Goal: Navigation & Orientation: Find specific page/section

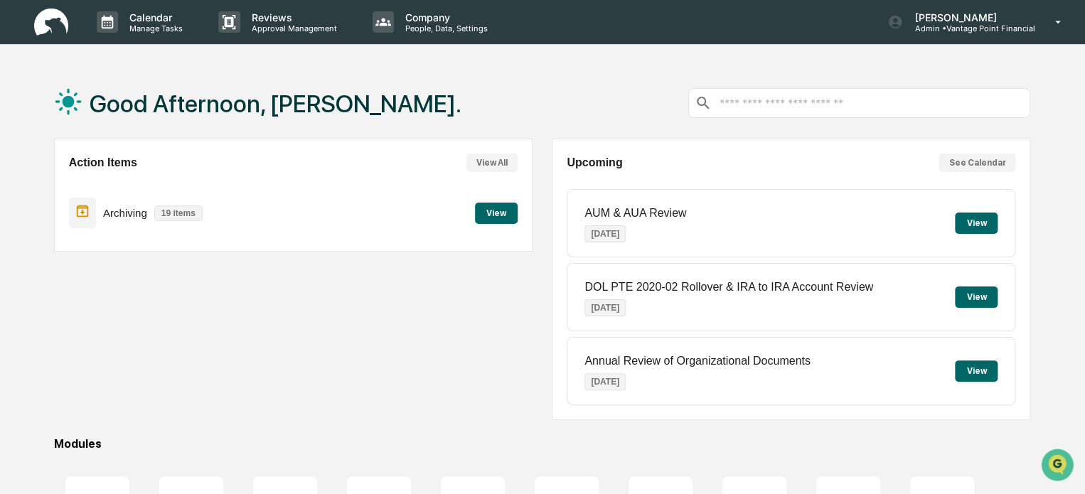
click at [469, 358] on div "Action Items View All Archiving 19 items View" at bounding box center [293, 280] width 479 height 282
click at [146, 15] on p "Calendar" at bounding box center [154, 17] width 72 height 12
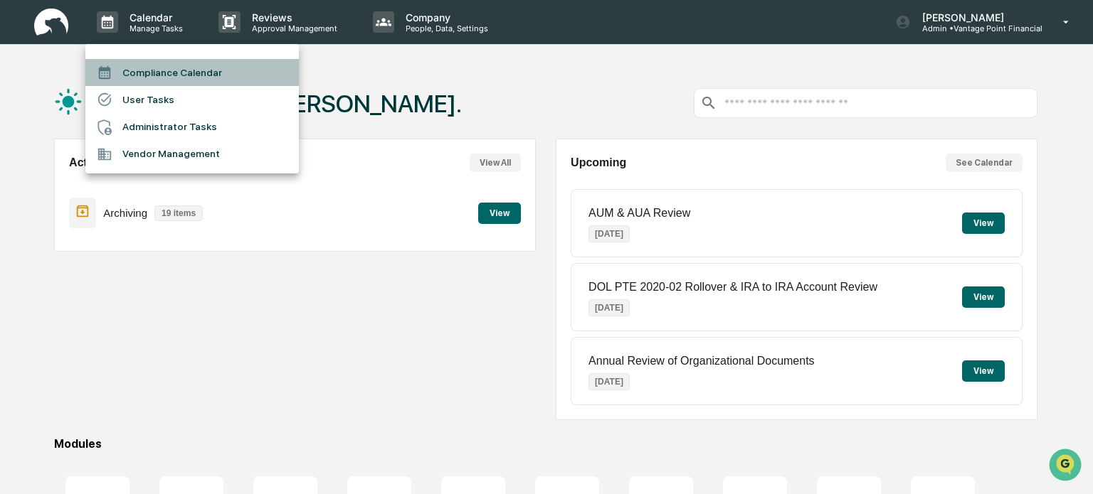
click at [178, 76] on li "Compliance Calendar" at bounding box center [191, 72] width 213 height 27
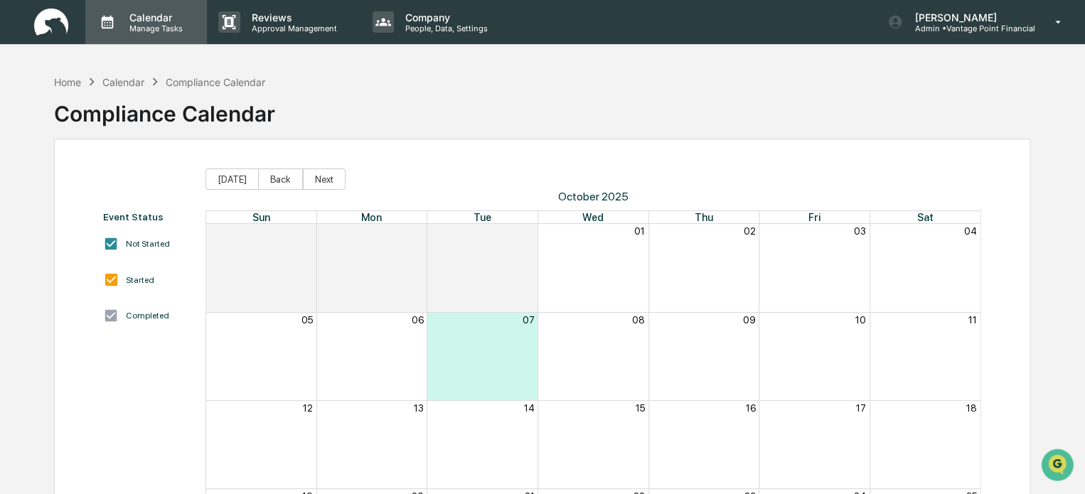
click at [148, 29] on p "Manage Tasks" at bounding box center [154, 28] width 72 height 10
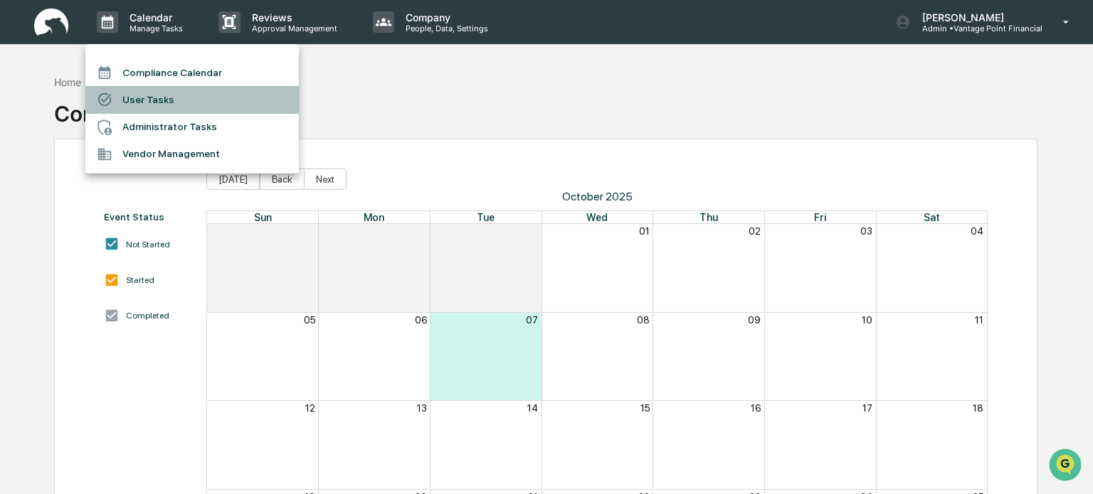
click at [148, 104] on li "User Tasks" at bounding box center [191, 99] width 213 height 27
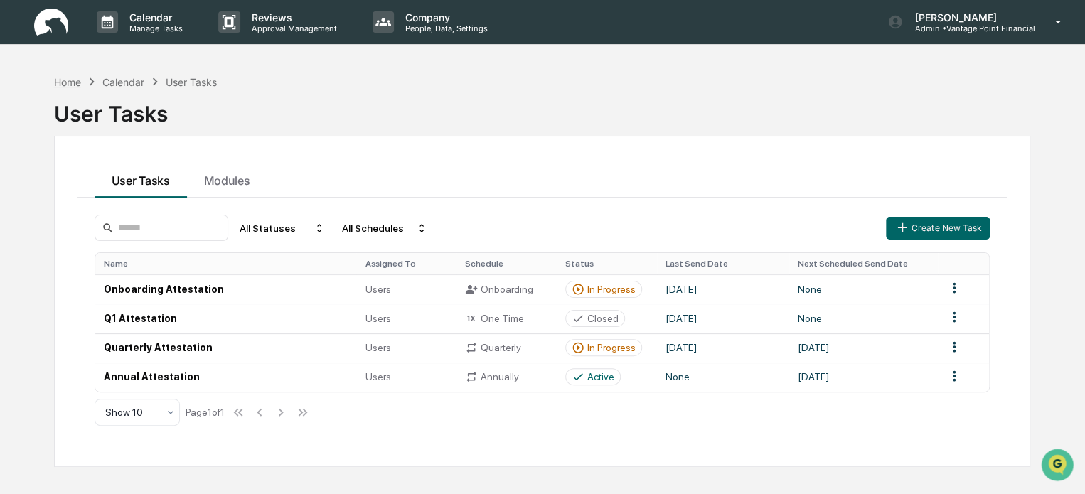
click at [63, 80] on div "Home" at bounding box center [67, 82] width 27 height 12
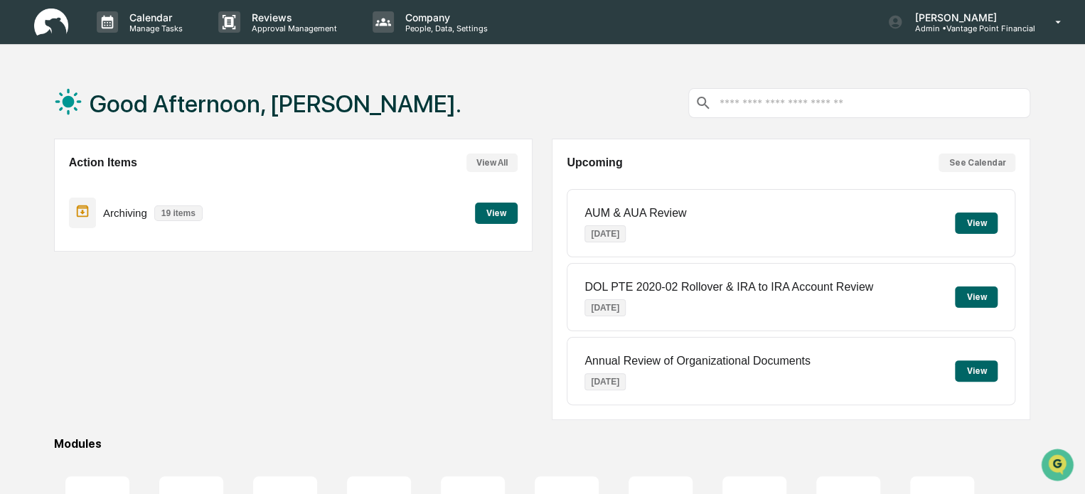
click at [982, 227] on button "View" at bounding box center [976, 223] width 43 height 21
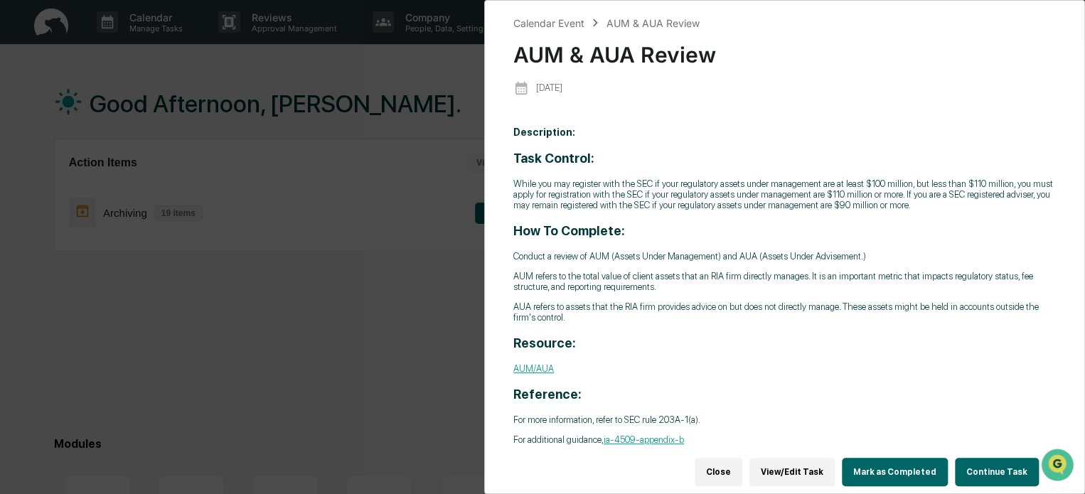
click at [349, 329] on div "Calendar Event AUM & AUA Review AUM & AUA Review [DATE] Description: Task Contr…" at bounding box center [542, 247] width 1085 height 494
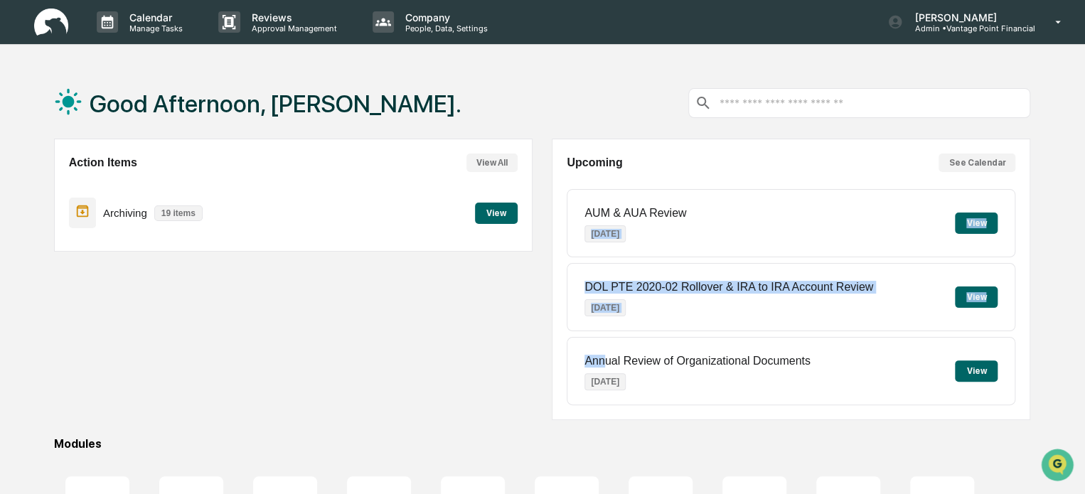
drag, startPoint x: 817, startPoint y: 255, endPoint x: 603, endPoint y: 340, distance: 230.5
click at [603, 340] on div "AUM & AUA Review [DATE] View DOL PTE 2020-02 Rollover & IRA to IRA Account Revi…" at bounding box center [791, 297] width 449 height 216
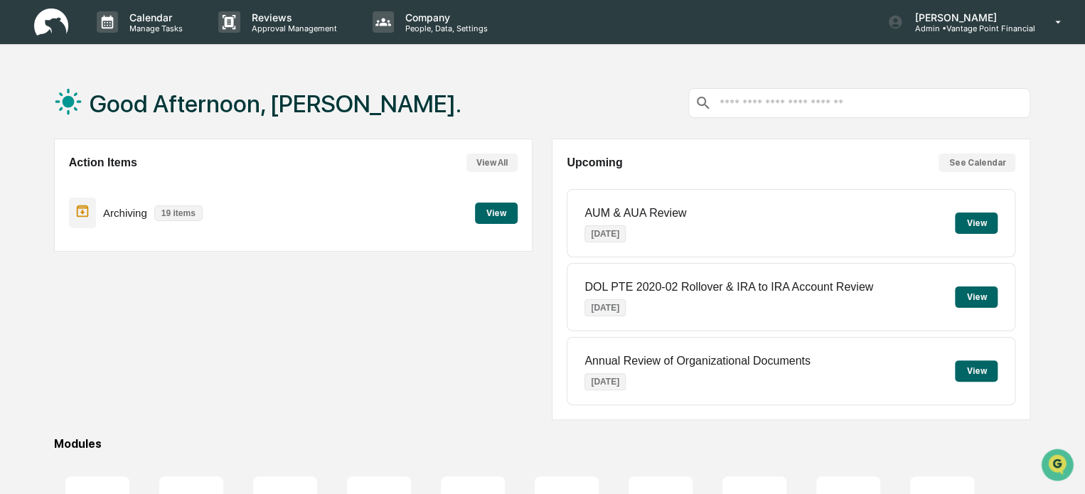
click at [430, 382] on div "Action Items View All Archiving 19 items View" at bounding box center [293, 280] width 479 height 282
click at [966, 224] on button "View" at bounding box center [976, 223] width 43 height 21
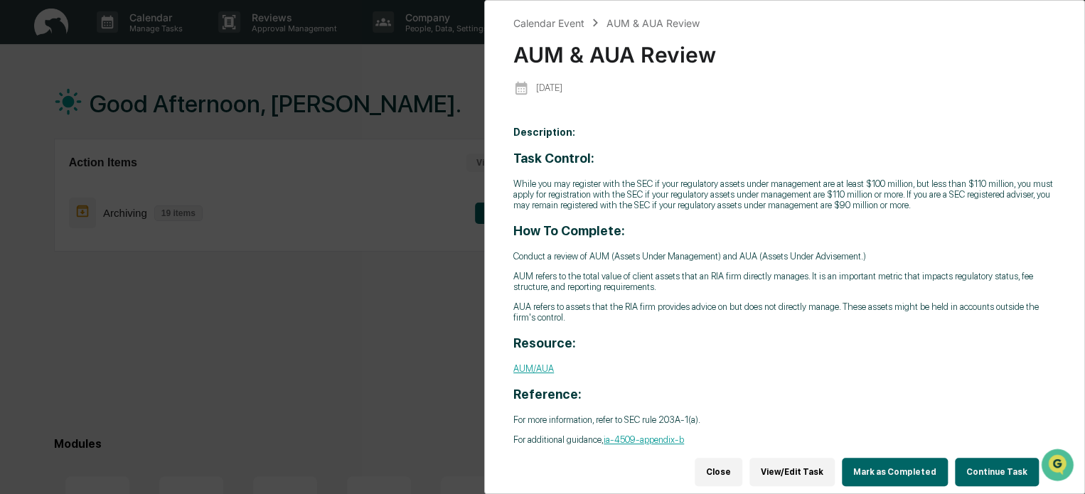
click at [543, 371] on link "AUM/AUA" at bounding box center [534, 368] width 41 height 11
